Goal: Task Accomplishment & Management: Use online tool/utility

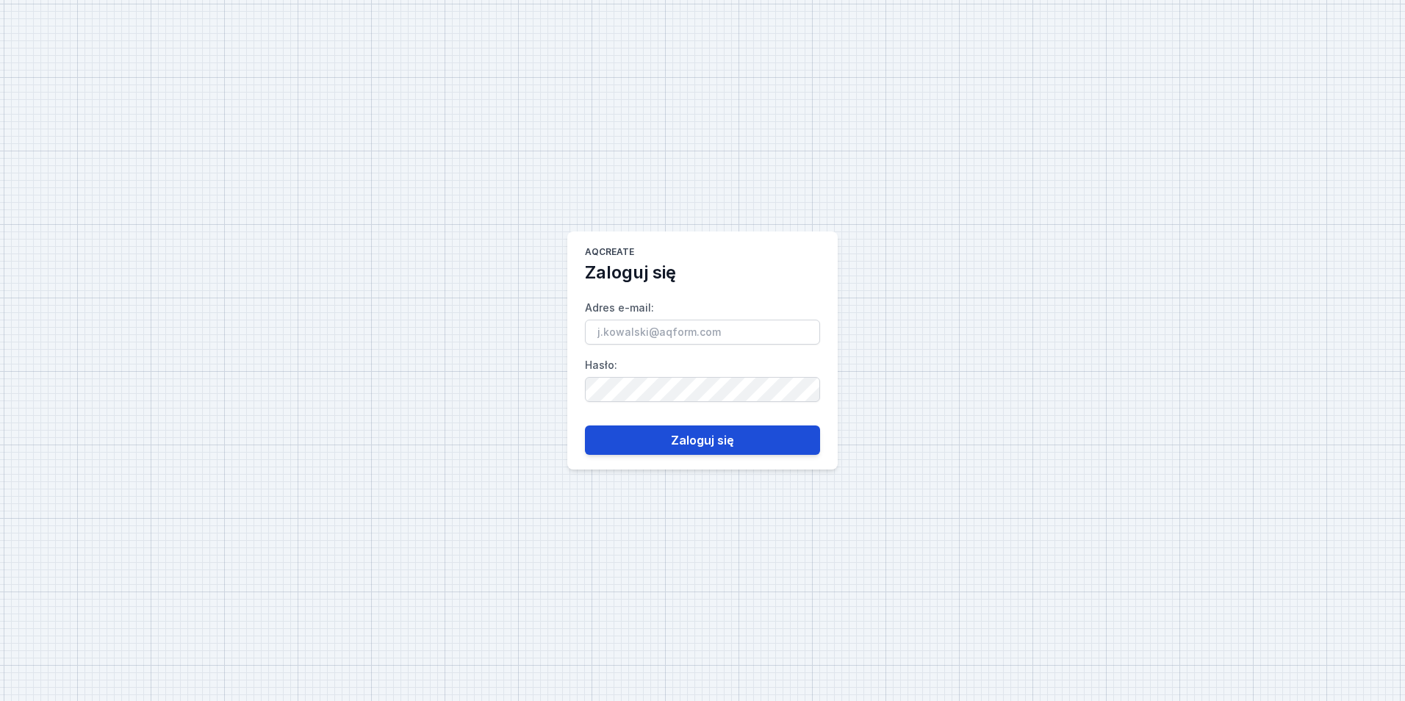
type input "[PERSON_NAME][EMAIL_ADDRESS][DOMAIN_NAME]"
click at [665, 448] on button "Zaloguj się" at bounding box center [702, 440] width 235 height 29
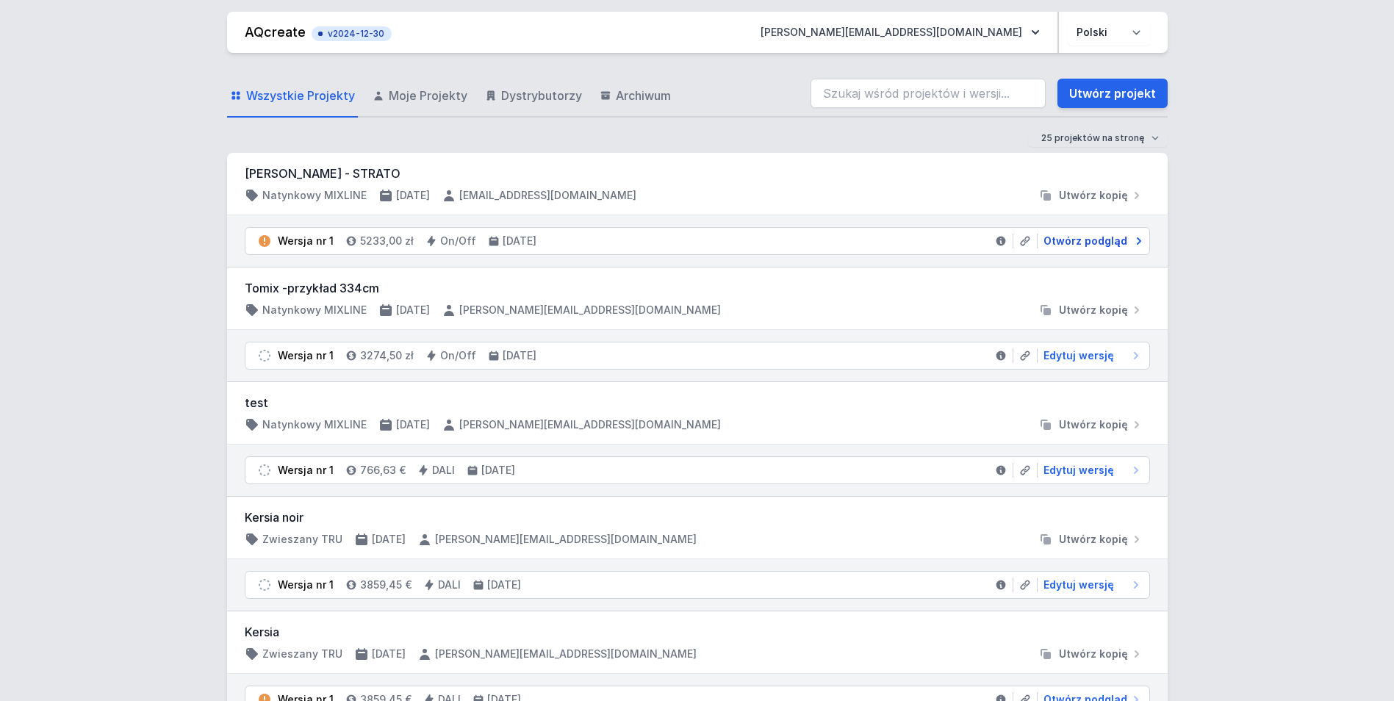
click at [1062, 241] on span "Otwórz podgląd" at bounding box center [1086, 241] width 84 height 15
select select "2"
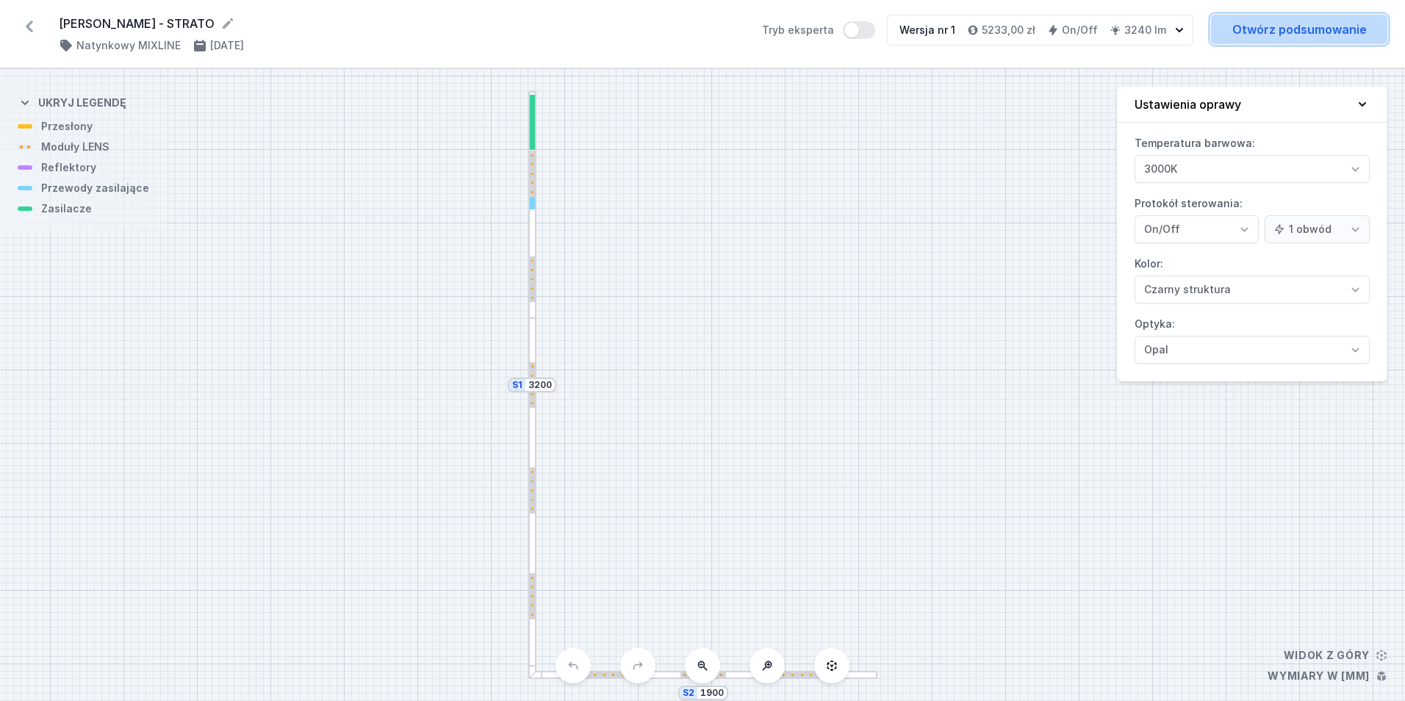
click at [1313, 36] on link "Otwórz podsumowanie" at bounding box center [1299, 29] width 176 height 29
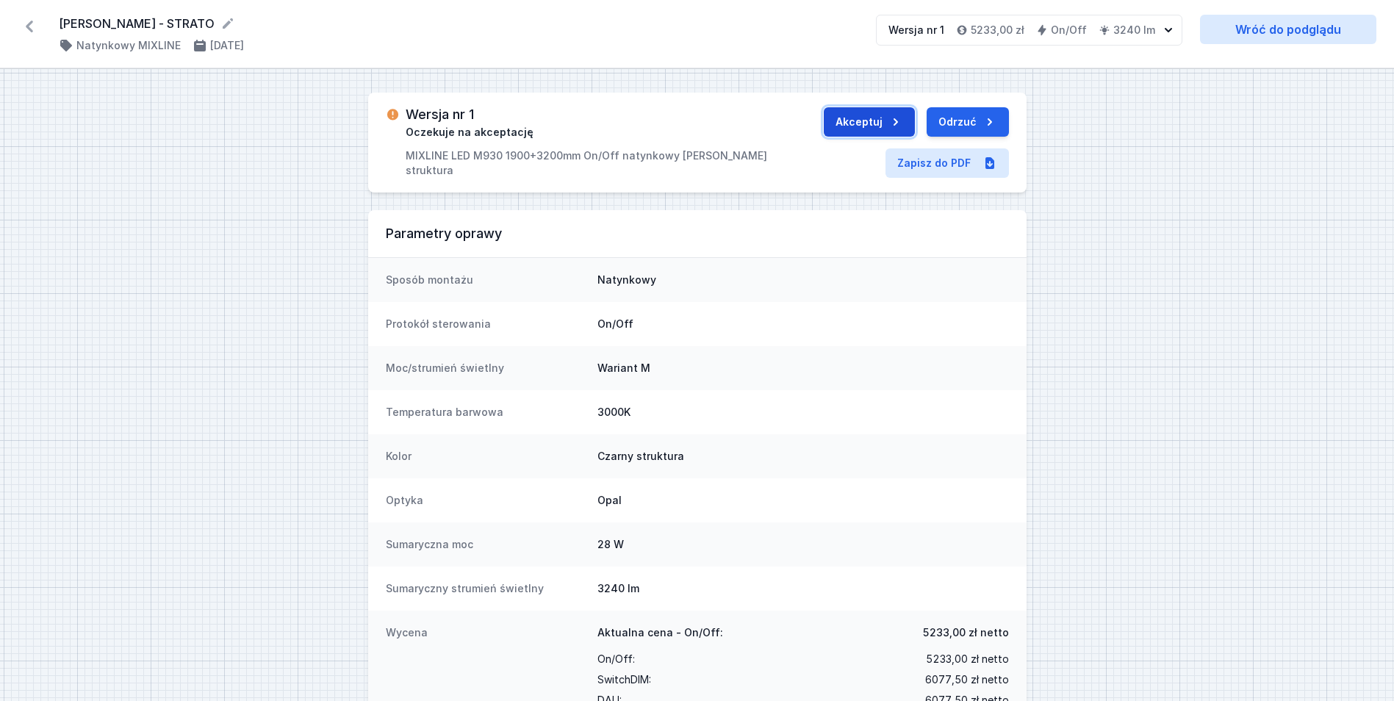
click at [867, 124] on button "Akceptuj" at bounding box center [869, 121] width 91 height 29
click at [972, 117] on button "Wyślij do ERP" at bounding box center [952, 121] width 113 height 29
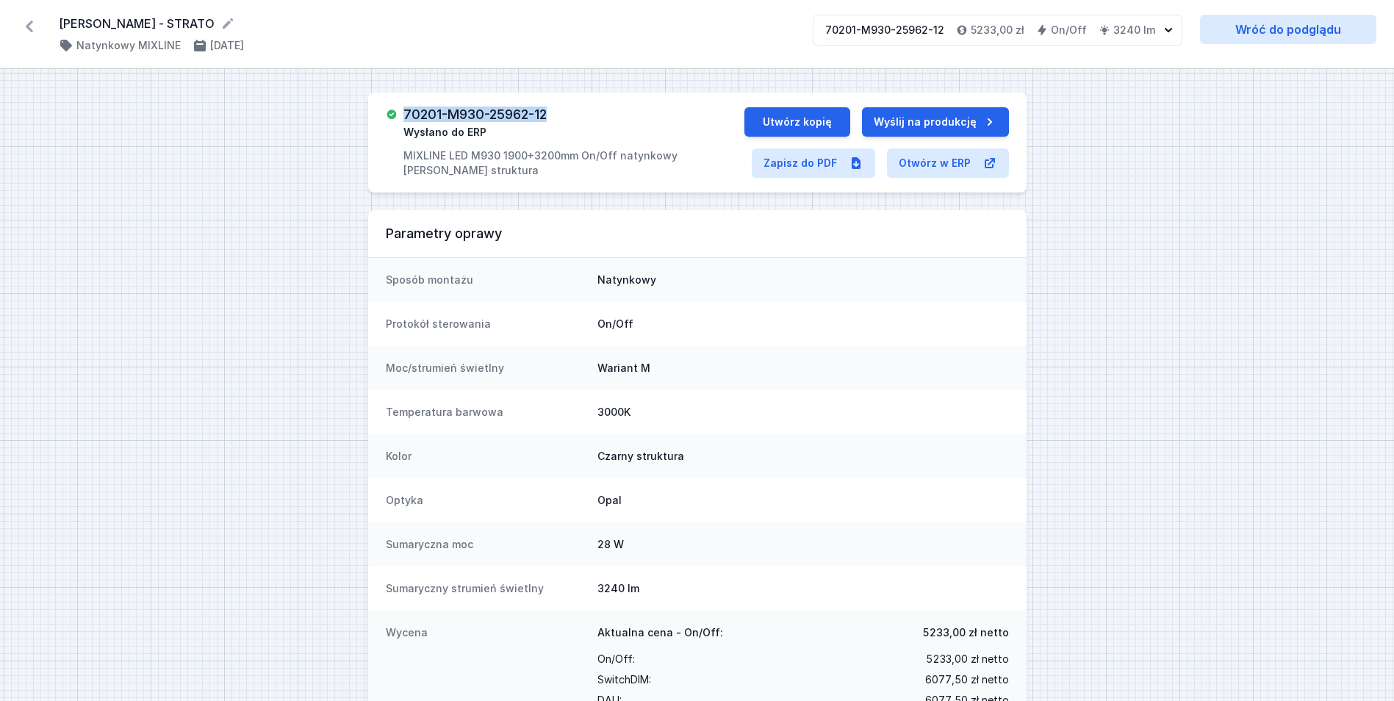
drag, startPoint x: 554, startPoint y: 116, endPoint x: 404, endPoint y: 119, distance: 150.0
click at [404, 119] on div "70201-M930-25962-12 Wysłano do ERP MIXLINE LED M930 1900+3200mm On/Off natynkow…" at bounding box center [565, 142] width 359 height 71
drag, startPoint x: 404, startPoint y: 119, endPoint x: 434, endPoint y: 111, distance: 30.5
copy h3 "70201-M930-25962-12"
